Goal: Task Accomplishment & Management: Complete application form

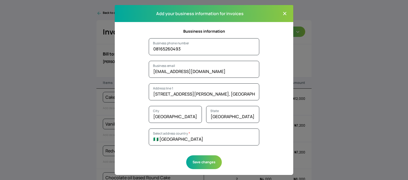
click at [287, 13] on icon "button" at bounding box center [284, 13] width 5 height 5
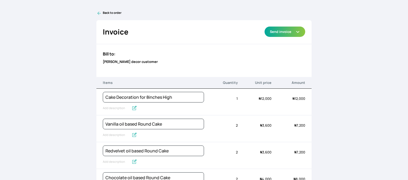
click at [103, 12] on link "Back to order" at bounding box center [205, 13] width 216 height 5
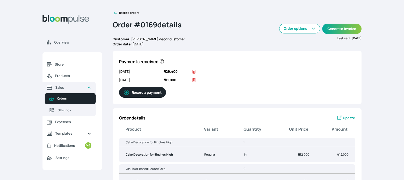
click at [119, 15] on link "Back to orders" at bounding box center [126, 13] width 27 height 5
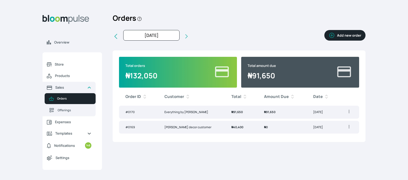
click at [348, 40] on button "Add new order" at bounding box center [345, 35] width 41 height 11
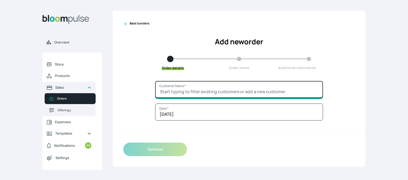
click at [218, 85] on input "Customer Name *" at bounding box center [239, 89] width 168 height 17
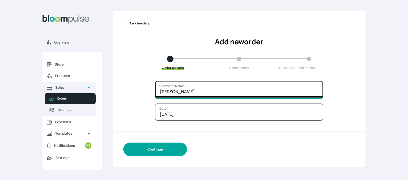
type input "[PERSON_NAME]"
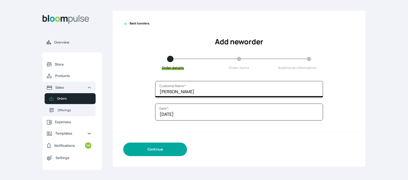
click at [162, 154] on button "Continue" at bounding box center [155, 150] width 64 height 14
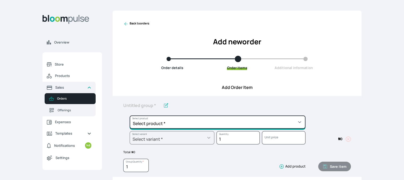
click at [163, 117] on select "Select product * Cake Decoration for 8inches High Chocolate oil based Round Cak…" at bounding box center [218, 122] width 176 height 13
select select "b24192d5-2956-4cb8-b200-2f46c78a7fcf"
click at [130, 116] on select "Select product * Cake Decoration for 8inches High Chocolate oil based Round Cak…" at bounding box center [218, 122] width 176 height 13
type input "Geneose Sponge Round Cake"
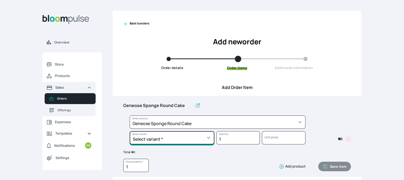
click at [174, 136] on select "Select variant * 10inches 11inches 12inches 13inches 14inches 6inches 7inches 8…" at bounding box center [172, 137] width 85 height 13
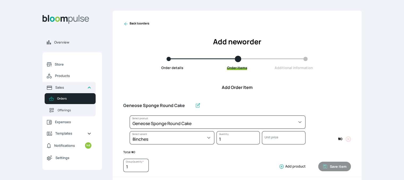
select select "b24192d5-2956-4cb8-b200-2f46c78a7fcf"
select select "99daeb73-9b55-4538-a141-b46841f4224c"
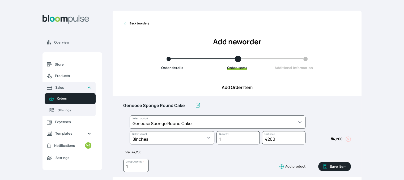
click at [337, 166] on button "Save item" at bounding box center [335, 167] width 33 height 10
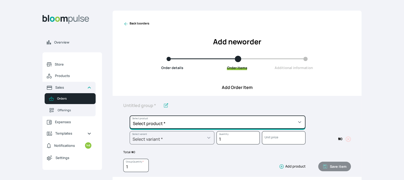
click at [222, 125] on select "Select product * Cake Decoration for 8inches High Chocolate oil based Round Cak…" at bounding box center [218, 122] width 176 height 13
select select "b24192d5-2956-4cb8-b200-2f46c78a7fcf"
click at [130, 116] on select "Select product * Cake Decoration for 8inches High Chocolate oil based Round Cak…" at bounding box center [218, 122] width 176 height 13
type input "Geneose Sponge Round Cake"
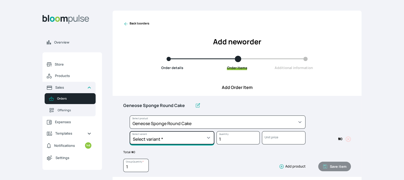
click at [208, 137] on select "Select variant * 10inches 11inches 12inches 13inches 14inches 6inches 7inches 8…" at bounding box center [172, 137] width 85 height 13
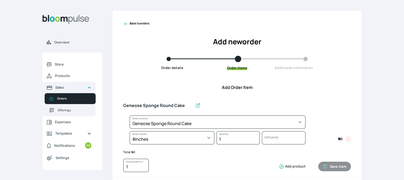
select select "b24192d5-2956-4cb8-b200-2f46c78a7fcf"
select select "99daeb73-9b55-4538-a141-b46841f4224c"
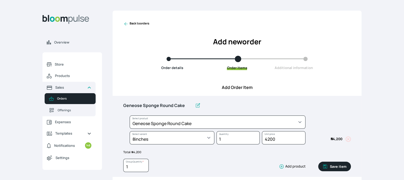
click at [331, 166] on button "Save item" at bounding box center [335, 167] width 33 height 10
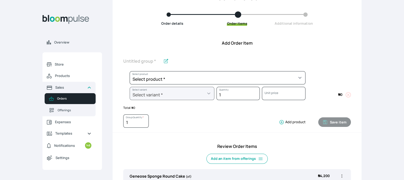
scroll to position [56, 0]
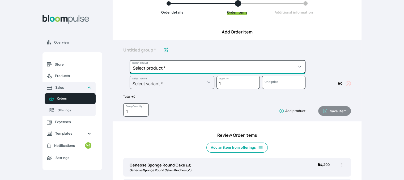
click at [264, 65] on select "Select product * Cake Decoration for 8inches High Chocolate oil based Round Cak…" at bounding box center [218, 66] width 176 height 13
select select "83f82b0c-44eb-4ac8-bd97-27faddcd7e30"
click at [130, 60] on select "Select product * Cake Decoration for 8inches High Chocolate oil based Round Cak…" at bounding box center [218, 66] width 176 height 13
type input "Whipped Cream Frosting"
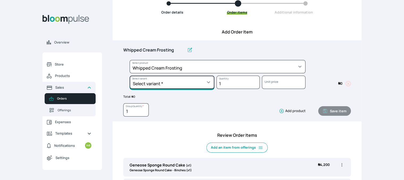
click at [203, 82] on select "Select variant * 1 cup 2 cups 3 cups 4 cups" at bounding box center [172, 82] width 85 height 13
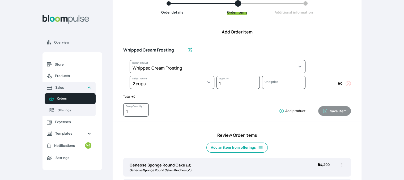
select select "83f82b0c-44eb-4ac8-bd97-27faddcd7e30"
select select "c32598fd-da48-43a0-ba15-76ca132400df"
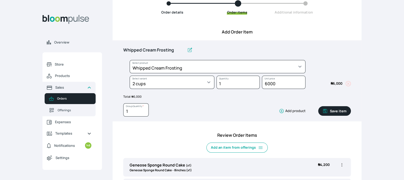
click at [339, 110] on button "Save item" at bounding box center [335, 111] width 33 height 10
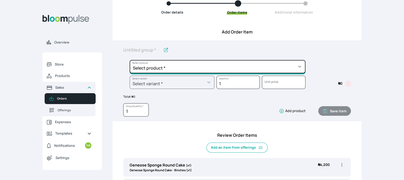
click at [291, 67] on select "Select product * Cake Decoration for 8inches High Chocolate oil based Round Cak…" at bounding box center [218, 66] width 176 height 13
select select "c7c16d97-1b50-48bc-a979-38ef4923035e"
click at [130, 60] on select "Select product * Cake Decoration for 8inches High Chocolate oil based Round Cak…" at bounding box center [218, 66] width 176 height 13
type input "Budget Friendly Whippedcream Decoration"
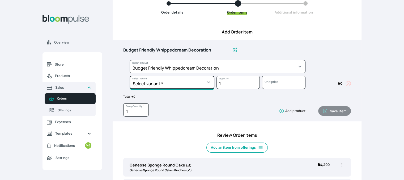
click at [209, 82] on select "Select variant * 8inches Size 6 Size 7" at bounding box center [172, 82] width 85 height 13
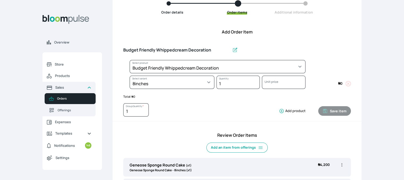
select select "c7c16d97-1b50-48bc-a979-38ef4923035e"
select select "627db35a-7fbd-4d6f-ac6d-aa1b3a347ad8"
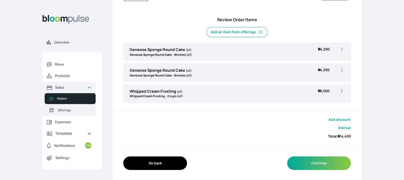
scroll to position [0, 0]
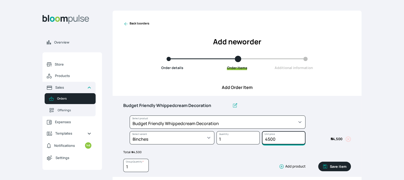
drag, startPoint x: 280, startPoint y: 140, endPoint x: 261, endPoint y: 140, distance: 18.9
click at [261, 140] on div "4500 Unit price" at bounding box center [282, 139] width 45 height 16
type input "6500"
click at [338, 164] on button "Save item" at bounding box center [335, 167] width 33 height 10
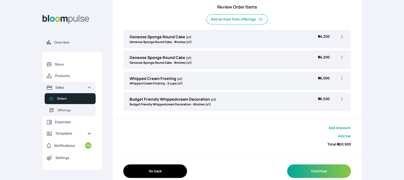
scroll to position [192, 0]
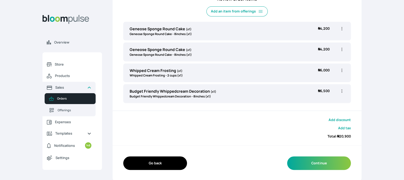
click at [342, 69] on icon "button" at bounding box center [342, 70] width 5 height 5
click at [326, 81] on span "Edit" at bounding box center [321, 81] width 38 height 5
type input "Whipped Cream Frosting"
select select "83f82b0c-44eb-4ac8-bd97-27faddcd7e30"
select select "c32598fd-da48-43a0-ba15-76ca132400df"
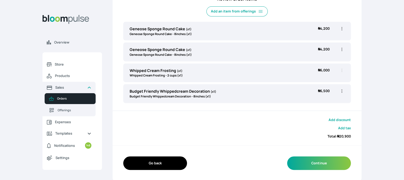
scroll to position [34, 0]
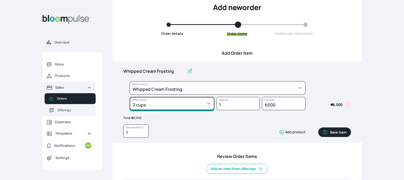
click at [211, 104] on select "Select variant * 1 cup 2 cups 3 cups 4 cups" at bounding box center [172, 103] width 85 height 13
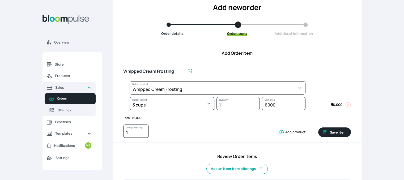
select select "83f82b0c-44eb-4ac8-bd97-27faddcd7e30"
select select "fde2ff08-7291-4fbf-b13d-84aa5027fb42"
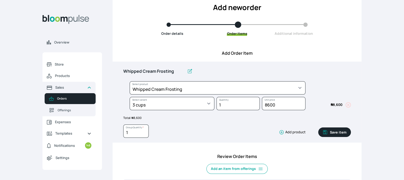
click at [336, 132] on button "Save item" at bounding box center [335, 133] width 33 height 10
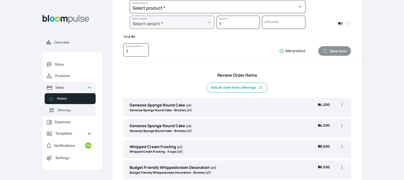
scroll to position [192, 0]
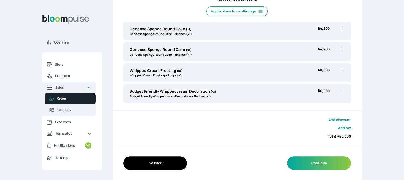
click at [343, 92] on icon "button" at bounding box center [342, 91] width 5 height 5
click at [330, 102] on span "Edit" at bounding box center [321, 101] width 38 height 5
type input "Budget Friendly Whippedcream Decoration"
select select "c7c16d97-1b50-48bc-a979-38ef4923035e"
select select "627db35a-7fbd-4d6f-ac6d-aa1b3a347ad8"
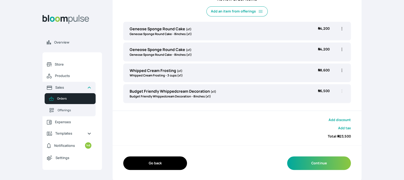
scroll to position [34, 0]
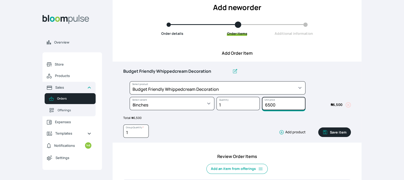
drag, startPoint x: 279, startPoint y: 106, endPoint x: 257, endPoint y: 103, distance: 22.2
click at [257, 103] on div "Select product * Cake Decoration for 8inches High Chocolate oil based Round Cak…" at bounding box center [237, 96] width 228 height 31
type input "8000"
click at [342, 132] on button "Save item" at bounding box center [335, 133] width 33 height 10
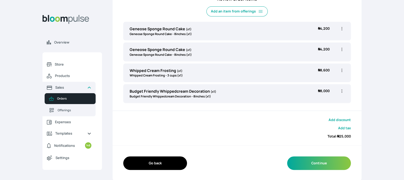
scroll to position [185, 0]
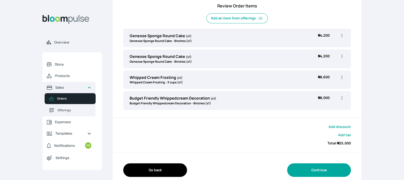
click at [331, 166] on button "Continue" at bounding box center [319, 171] width 64 height 14
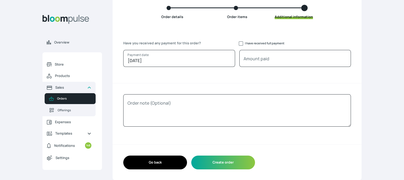
scroll to position [51, 0]
click at [241, 45] on input "I have received full payment" at bounding box center [241, 44] width 4 height 4
checkbox input "true"
type input "25000"
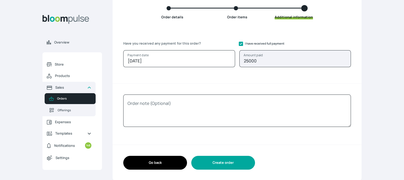
click at [221, 161] on button "Create order" at bounding box center [223, 163] width 64 height 14
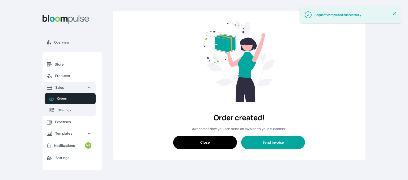
click at [272, 141] on button "Send invoice" at bounding box center [273, 143] width 64 height 14
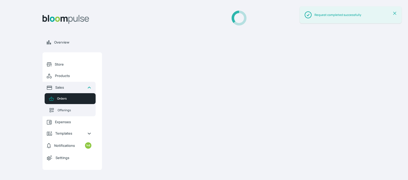
click at [394, 12] on icon at bounding box center [395, 13] width 5 height 5
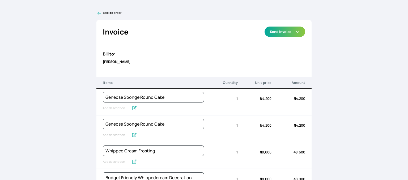
click at [345, 70] on div "Back to order Invoice Send via Email Send via WhatsApp Export as PDF Preview Se…" at bounding box center [204, 90] width 408 height 180
click at [112, 109] on input "Geneose Sponge Round Cake" at bounding box center [116, 108] width 27 height 7
click at [112, 109] on input "Geneose Sponge Round Cake" at bounding box center [127, 108] width 49 height 7
type input "Vanilla 8inches"
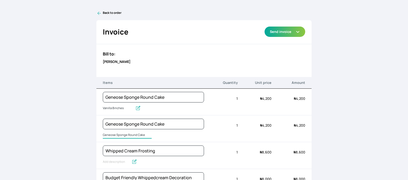
click at [118, 135] on input "Geneose Sponge Round Cake" at bounding box center [127, 135] width 49 height 7
type input "Redvelvet 8inches Wide"
click at [123, 107] on input "Vanilla 8inches" at bounding box center [118, 108] width 30 height 7
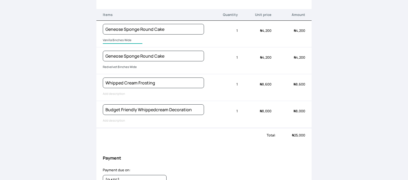
scroll to position [65, 0]
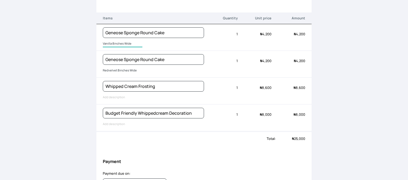
type input "Vanilla 8inches Wide"
click at [117, 96] on input "Whipped Cream Frosting" at bounding box center [124, 97] width 43 height 7
type input "#"
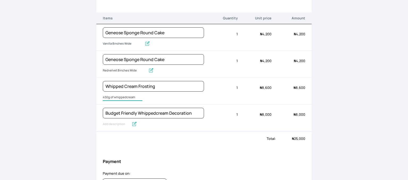
click at [126, 97] on input "450g of whippedcream" at bounding box center [123, 97] width 40 height 7
type input "450g of whippedcream"
drag, startPoint x: 126, startPoint y: 97, endPoint x: 118, endPoint y: 122, distance: 26.6
click at [118, 122] on input "Budget Friendly Whippedcream Decoration" at bounding box center [140, 124] width 75 height 7
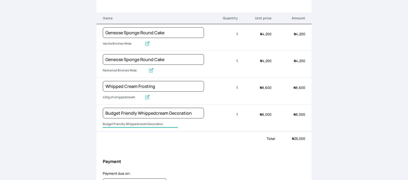
click at [118, 122] on input "Budget Friendly Whippedcream Decoration" at bounding box center [140, 124] width 75 height 7
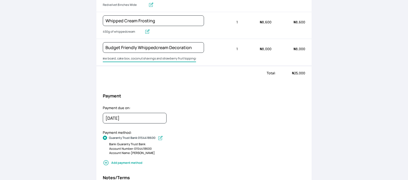
scroll to position [0, 0]
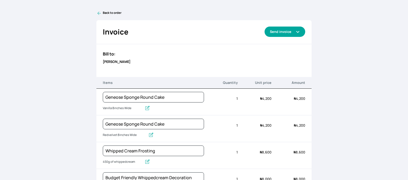
type input "cake board, cake box, coconut shavings and strawberry fruit toppings"
click at [288, 32] on button "Send invoice" at bounding box center [285, 32] width 41 height 10
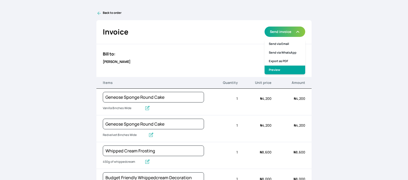
click at [281, 66] on link "Preview" at bounding box center [285, 70] width 41 height 9
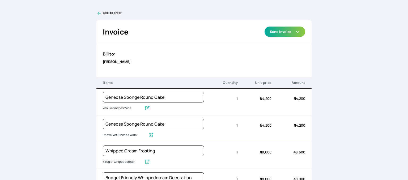
click at [99, 15] on icon at bounding box center [99, 13] width 5 height 5
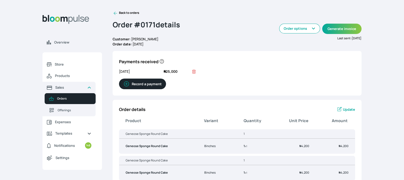
click at [114, 12] on icon at bounding box center [115, 13] width 5 height 5
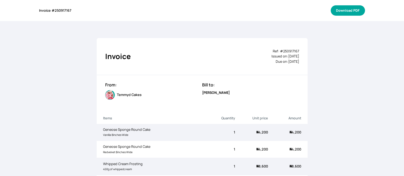
click at [357, 15] on button "Download PDF" at bounding box center [348, 10] width 34 height 10
